Goal: Navigation & Orientation: Find specific page/section

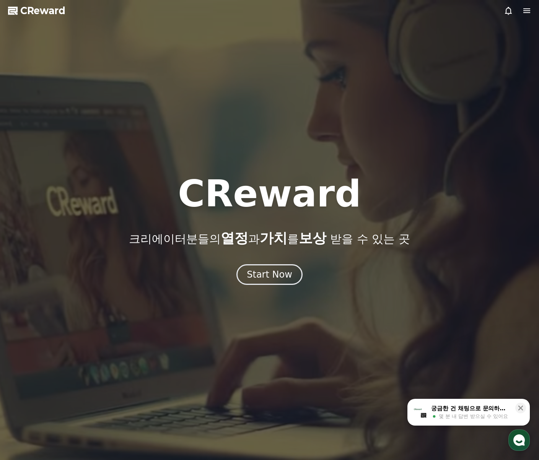
click at [527, 15] on icon at bounding box center [526, 10] width 9 height 9
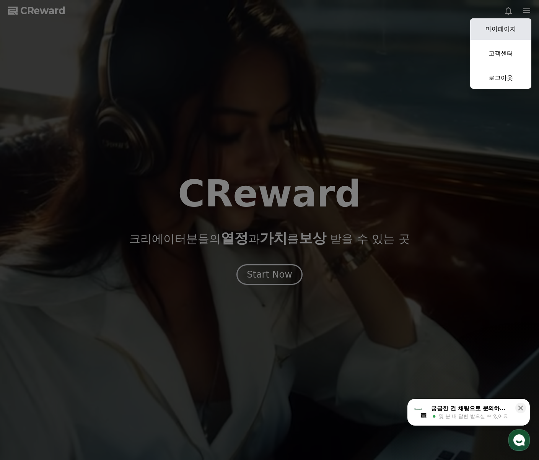
click at [509, 24] on link "마이페이지" at bounding box center [500, 28] width 61 height 21
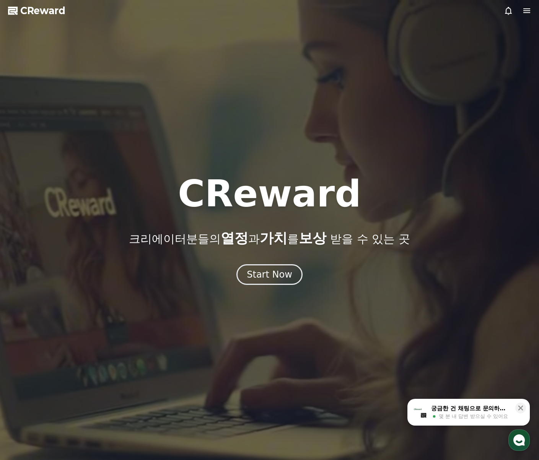
select select "**********"
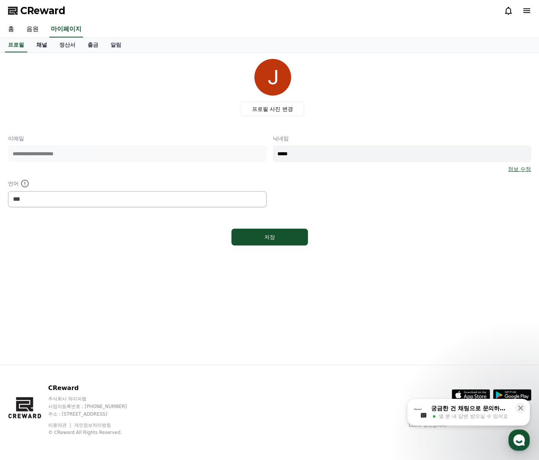
click at [41, 49] on link "채널" at bounding box center [41, 45] width 23 height 15
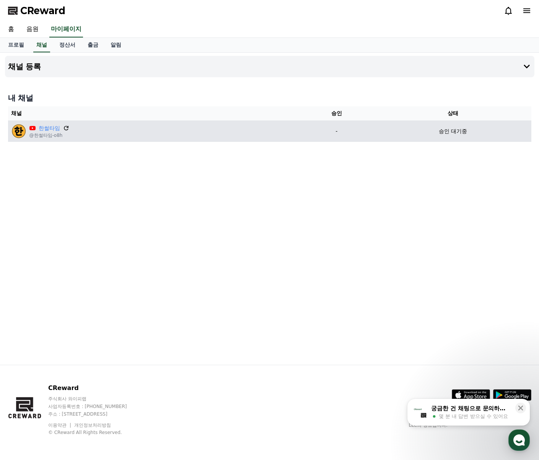
click at [65, 126] on icon at bounding box center [66, 128] width 7 height 7
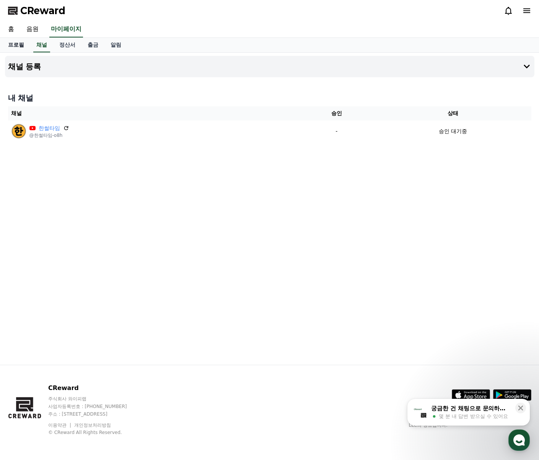
click at [18, 47] on link "프로필" at bounding box center [16, 45] width 28 height 15
select select "**********"
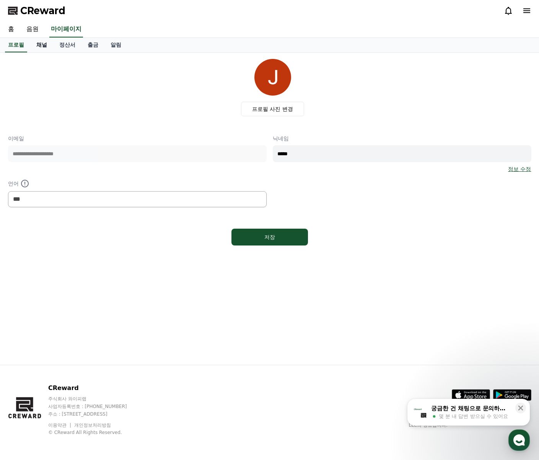
click at [47, 47] on link "채널" at bounding box center [41, 45] width 23 height 15
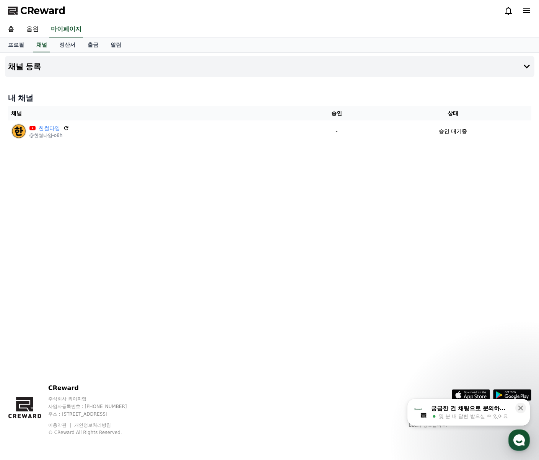
click at [506, 12] on icon at bounding box center [508, 11] width 7 height 8
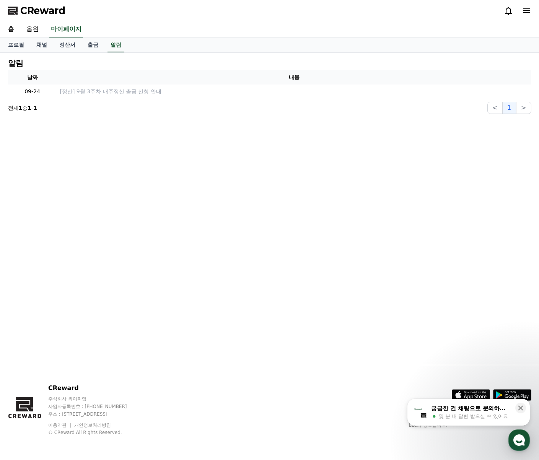
click at [506, 12] on icon at bounding box center [508, 11] width 7 height 8
click at [526, 7] on icon at bounding box center [526, 10] width 9 height 9
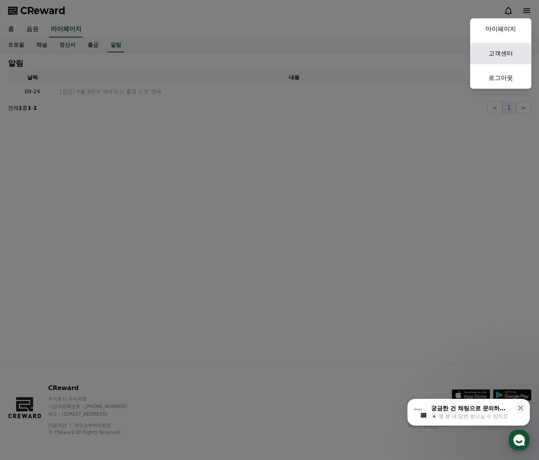
click at [509, 57] on link "고객센터" at bounding box center [500, 53] width 61 height 21
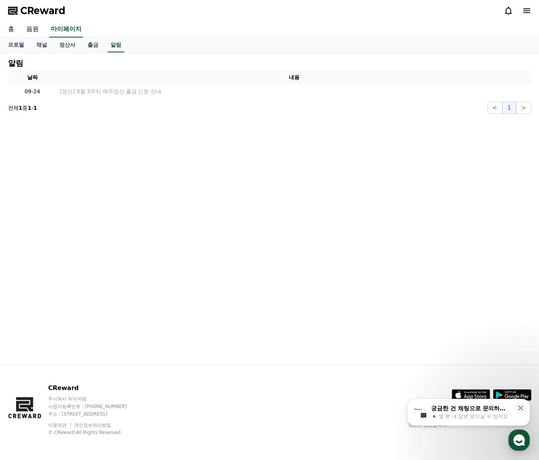
click at [11, 29] on link "홈" at bounding box center [11, 29] width 18 height 16
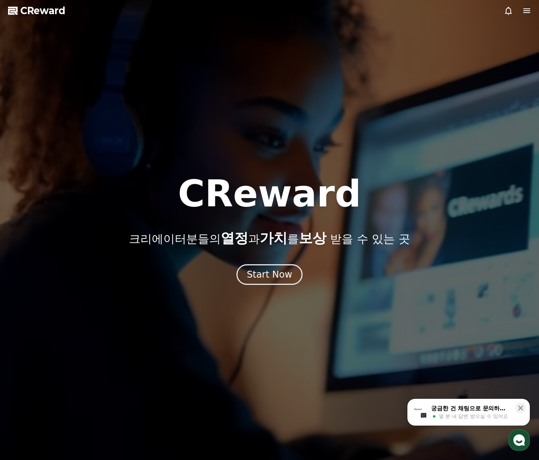
click at [529, 10] on icon at bounding box center [526, 10] width 9 height 9
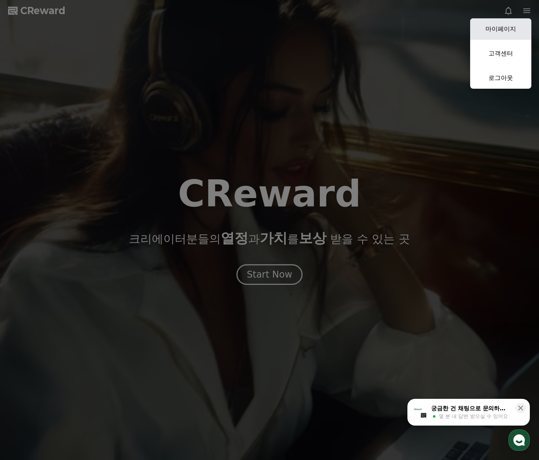
click at [508, 23] on link "마이페이지" at bounding box center [500, 28] width 61 height 21
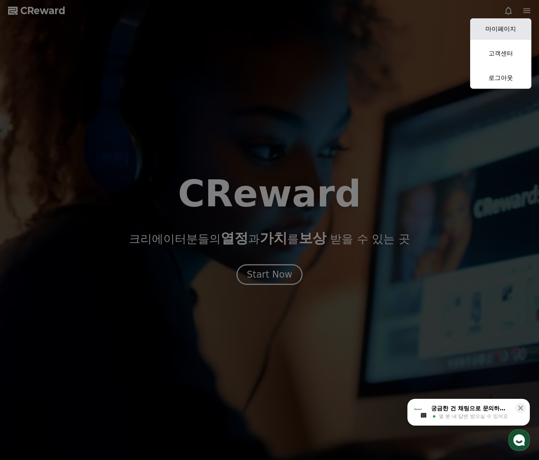
select select "**********"
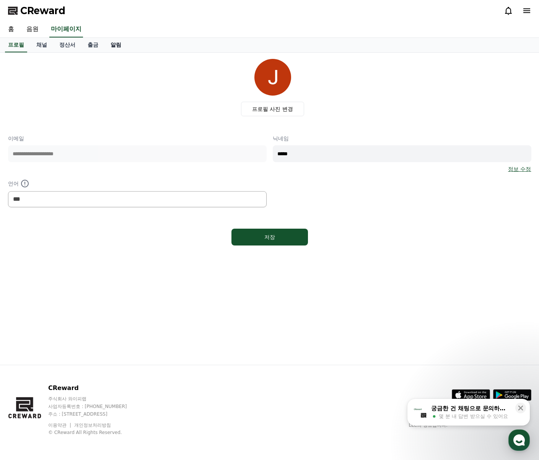
click at [126, 43] on link "알림" at bounding box center [115, 45] width 23 height 15
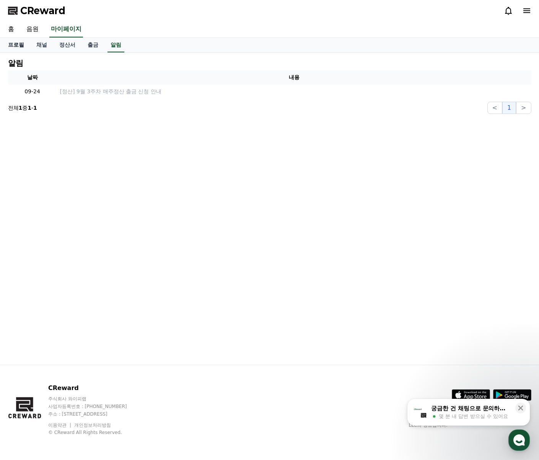
click at [14, 47] on link "프로필" at bounding box center [16, 45] width 28 height 15
select select "**********"
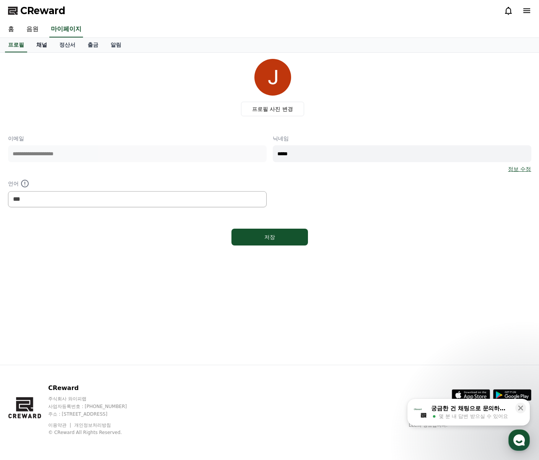
click at [45, 43] on link "채널" at bounding box center [41, 45] width 23 height 15
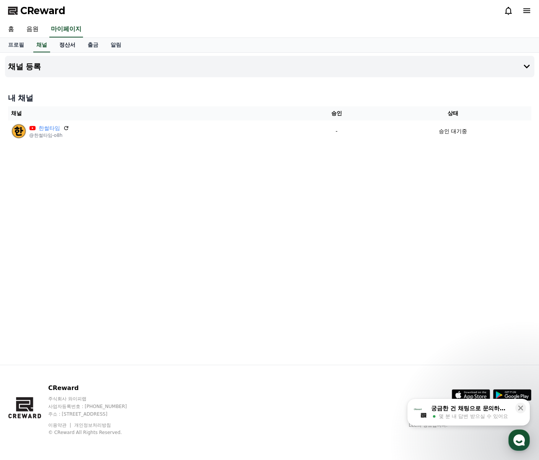
click at [62, 43] on link "정산서" at bounding box center [67, 45] width 28 height 15
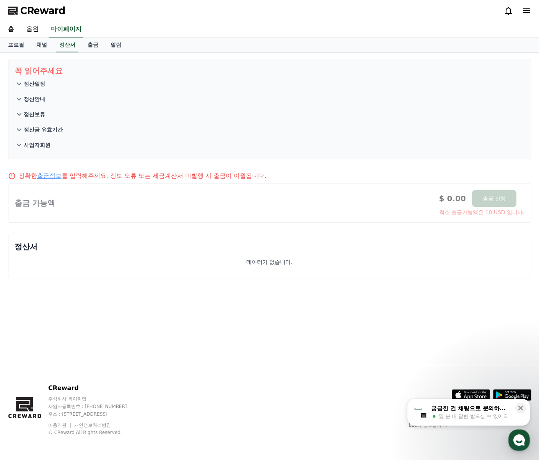
click at [37, 81] on p "정산일정" at bounding box center [34, 84] width 21 height 8
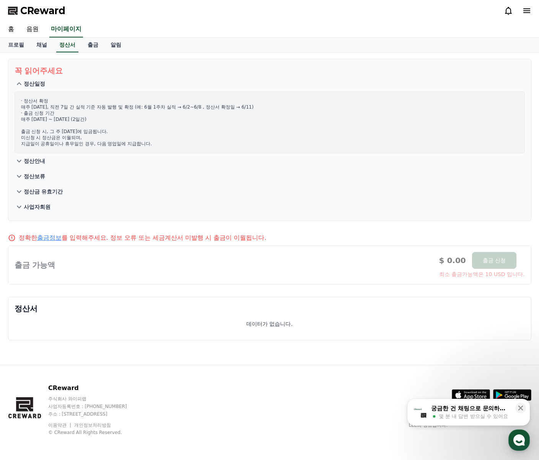
click at [33, 163] on p "정산안내" at bounding box center [34, 161] width 21 height 8
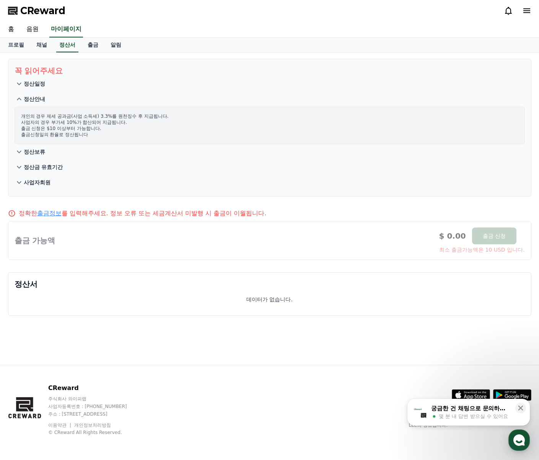
click at [40, 182] on p "사업자회원" at bounding box center [37, 183] width 27 height 8
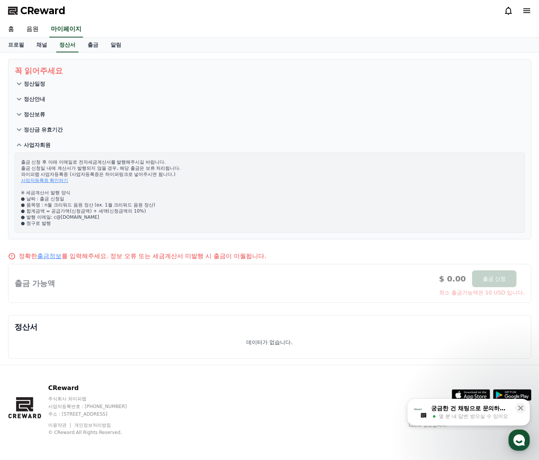
click at [65, 131] on button "정산금 유효기간" at bounding box center [270, 129] width 510 height 15
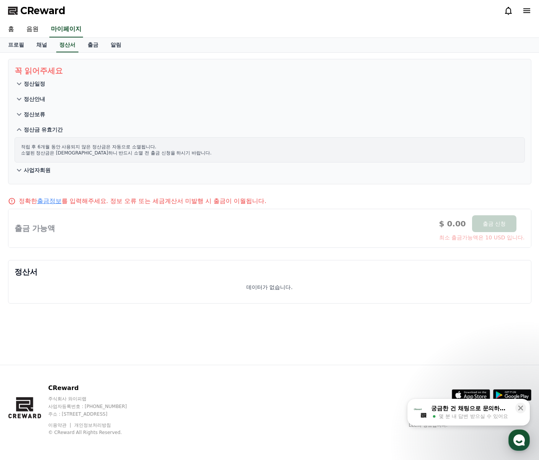
click at [39, 119] on button "정산보류" at bounding box center [270, 114] width 510 height 15
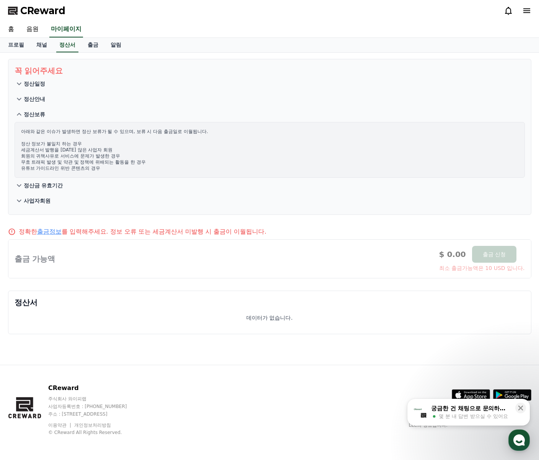
click at [37, 98] on p "정산안내" at bounding box center [34, 99] width 21 height 8
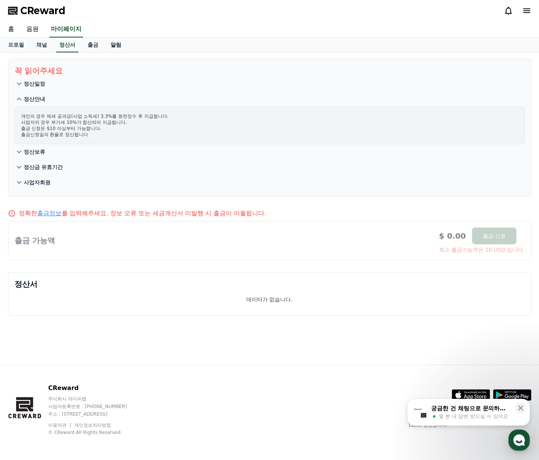
click at [116, 47] on link "알림" at bounding box center [115, 45] width 23 height 15
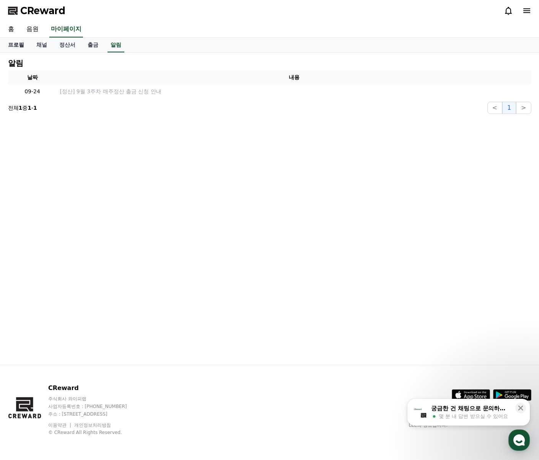
click at [21, 46] on link "프로필" at bounding box center [16, 45] width 28 height 15
select select "**********"
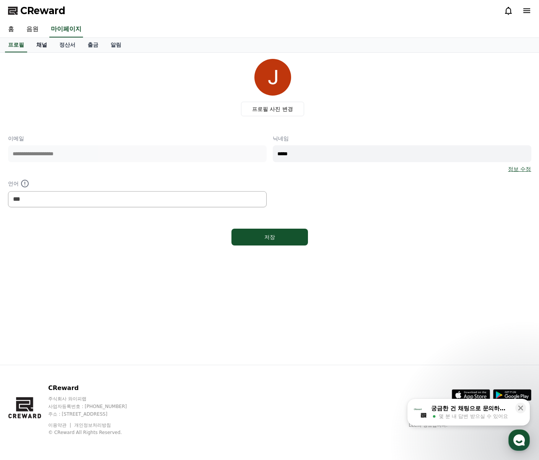
click at [41, 46] on link "채널" at bounding box center [41, 45] width 23 height 15
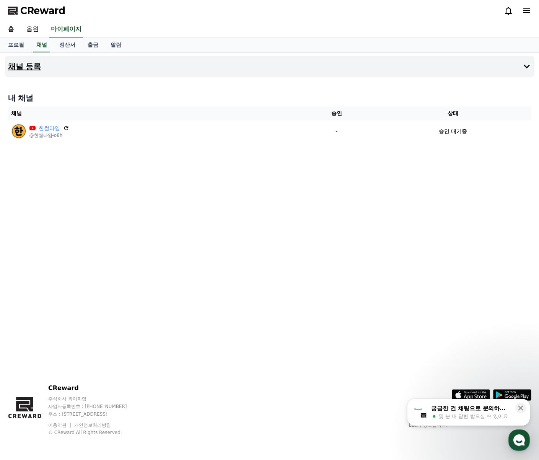
click at [27, 65] on h4 "채널 등록" at bounding box center [24, 66] width 33 height 8
